Goal: Transaction & Acquisition: Purchase product/service

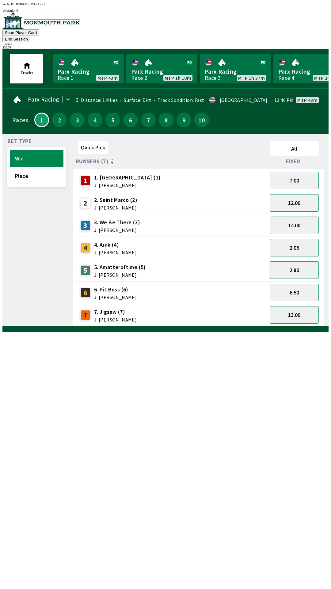
click at [300, 261] on button "2.80" at bounding box center [294, 269] width 49 height 17
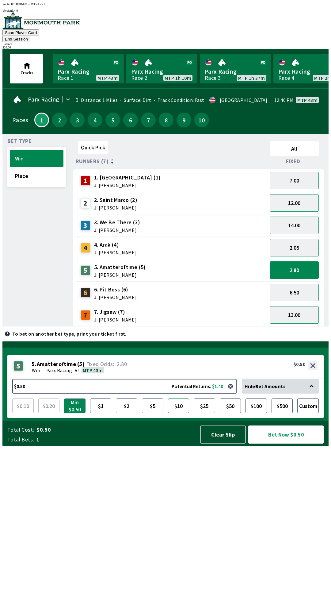
click at [179, 413] on button "$10" at bounding box center [178, 405] width 21 height 15
click at [289, 444] on button "Bet Now $10.00" at bounding box center [285, 434] width 75 height 18
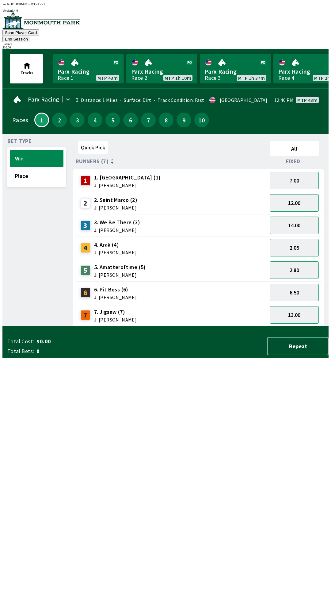
click at [302, 355] on button "Repeat" at bounding box center [297, 346] width 61 height 18
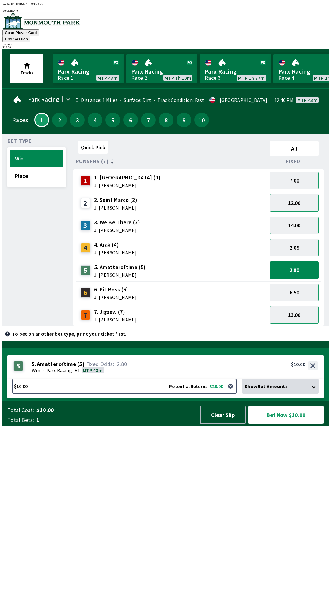
click at [296, 424] on button "Bet Now $10.00" at bounding box center [285, 415] width 75 height 18
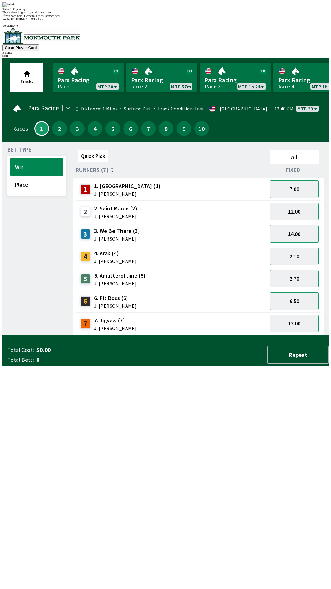
click at [255, 335] on div "Quick Pick All Runners (7) Fixed 1 1. Rackataptap (1) J: [PERSON_NAME] 7.00 2 2…" at bounding box center [201, 241] width 256 height 188
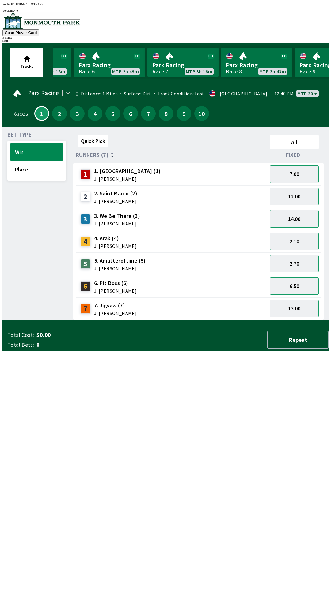
scroll to position [0, 453]
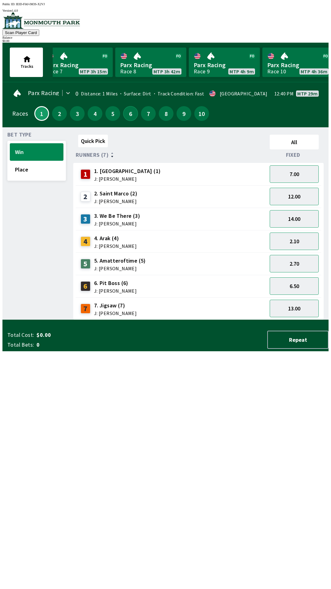
click at [131, 115] on button "6" at bounding box center [130, 113] width 15 height 15
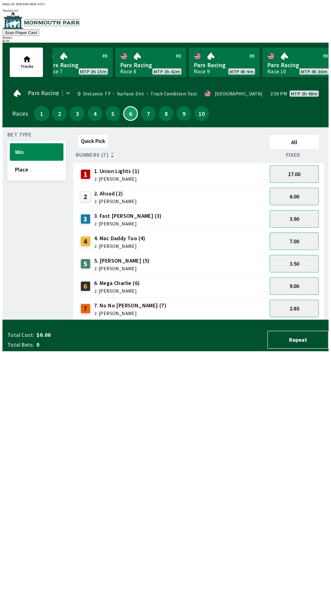
click at [44, 112] on button "1" at bounding box center [41, 113] width 15 height 15
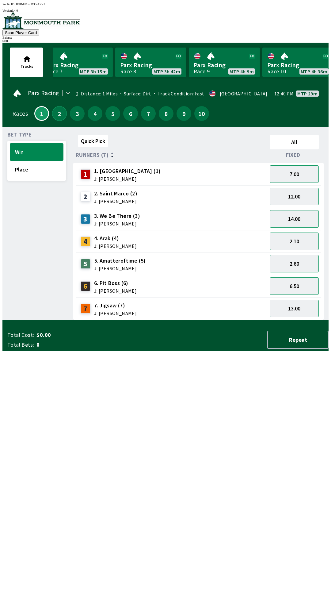
click at [60, 116] on button "2" at bounding box center [59, 113] width 15 height 15
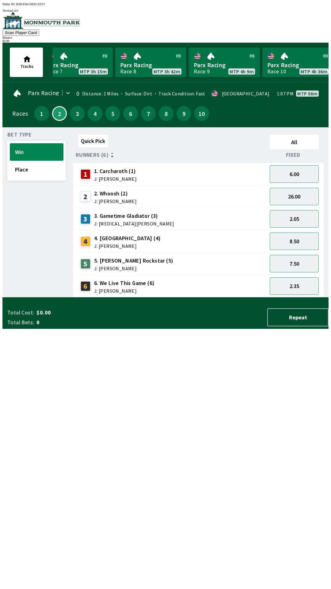
click at [80, 114] on div "3" at bounding box center [77, 113] width 15 height 15
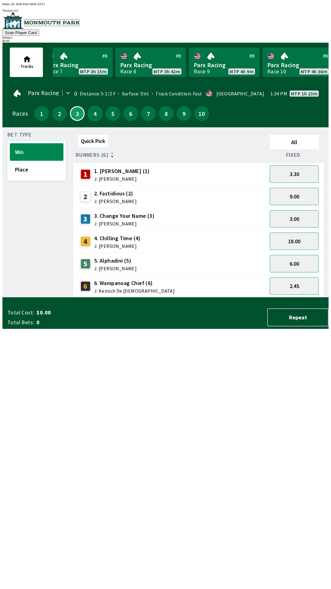
click at [93, 117] on button "4" at bounding box center [95, 113] width 15 height 15
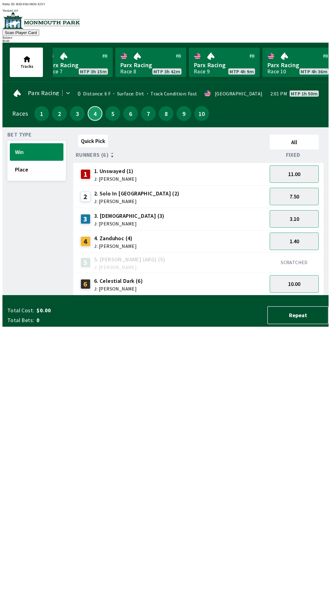
click at [94, 114] on button "4" at bounding box center [95, 113] width 15 height 15
click at [115, 110] on button "5" at bounding box center [113, 113] width 15 height 15
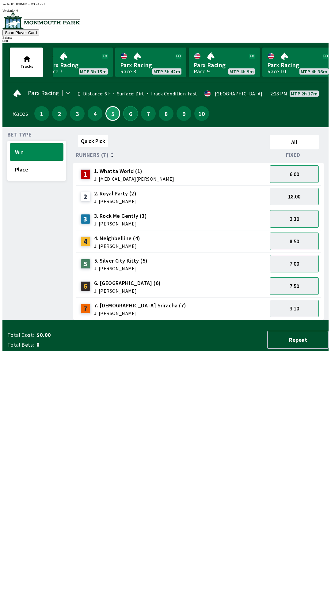
click at [128, 110] on button "6" at bounding box center [130, 113] width 15 height 15
click at [147, 116] on button "7" at bounding box center [148, 113] width 15 height 15
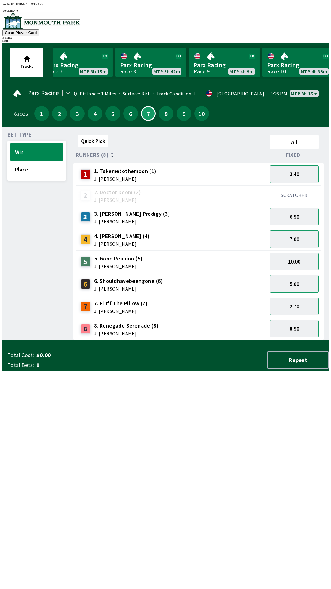
click at [174, 188] on div "2 2. Doctor [PERSON_NAME] (2) J: [PERSON_NAME]" at bounding box center [171, 195] width 187 height 15
click at [165, 115] on button "8" at bounding box center [166, 113] width 15 height 15
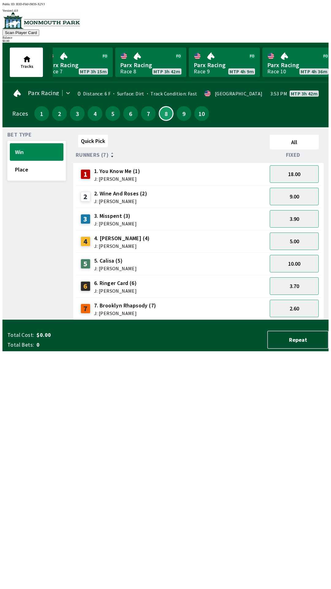
click at [190, 169] on div "1 1. You Know Me (1) J: [PERSON_NAME]" at bounding box center [171, 174] width 187 height 15
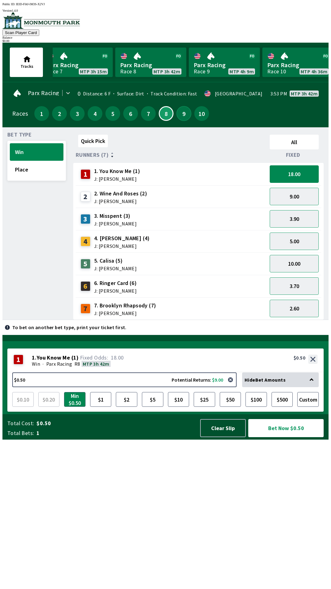
click at [182, 116] on button "9" at bounding box center [184, 113] width 15 height 15
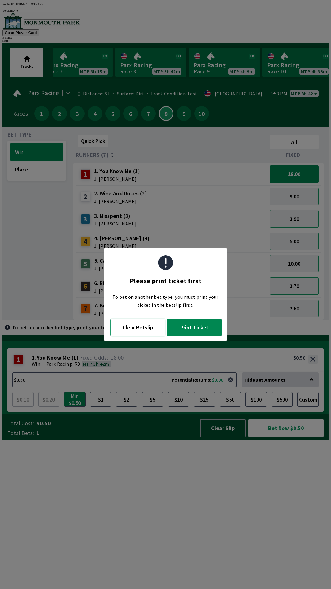
click at [143, 333] on button "Clear Betslip" at bounding box center [137, 327] width 55 height 17
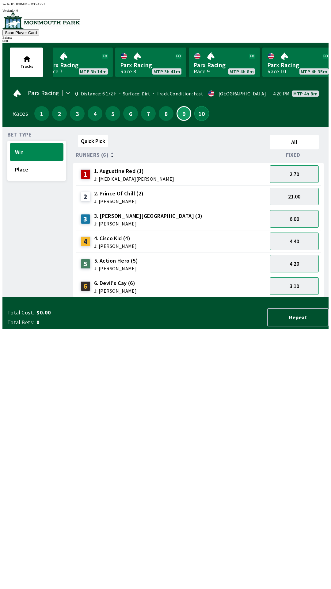
click at [197, 113] on button "10" at bounding box center [201, 113] width 15 height 15
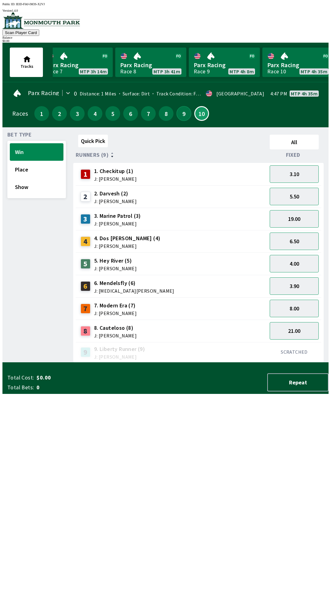
click at [183, 115] on button "9" at bounding box center [184, 113] width 15 height 15
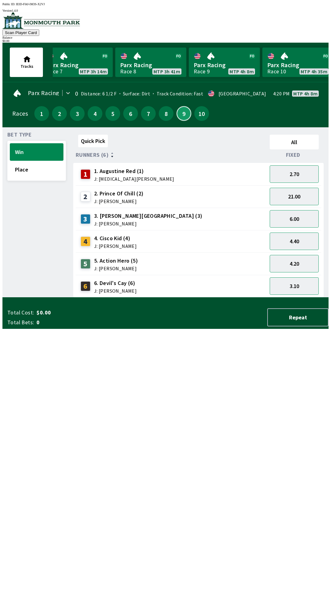
click at [180, 115] on button "9" at bounding box center [184, 113] width 15 height 15
click at [160, 116] on button "8" at bounding box center [166, 113] width 15 height 15
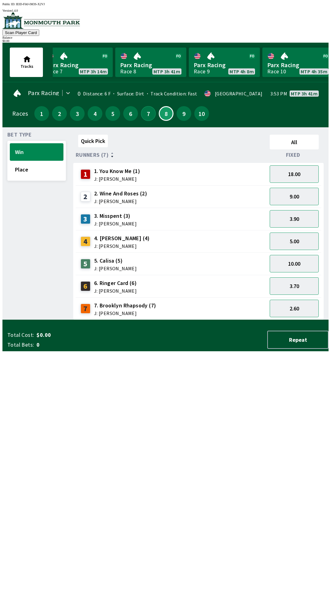
click at [151, 114] on button "7" at bounding box center [148, 113] width 15 height 15
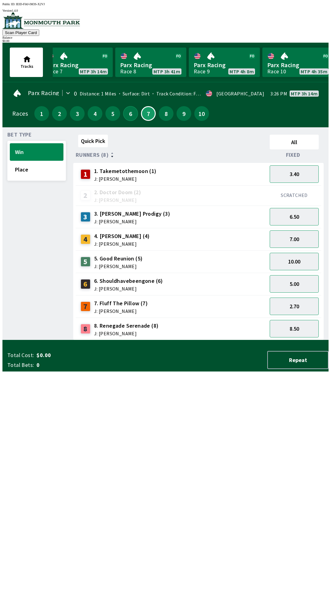
click at [128, 115] on button "6" at bounding box center [130, 113] width 15 height 15
